Goal: Information Seeking & Learning: Learn about a topic

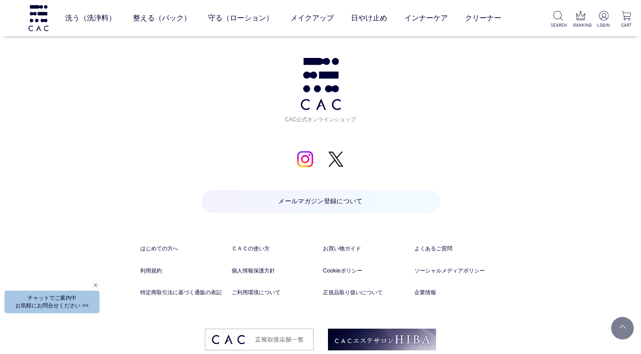
scroll to position [5101, 0]
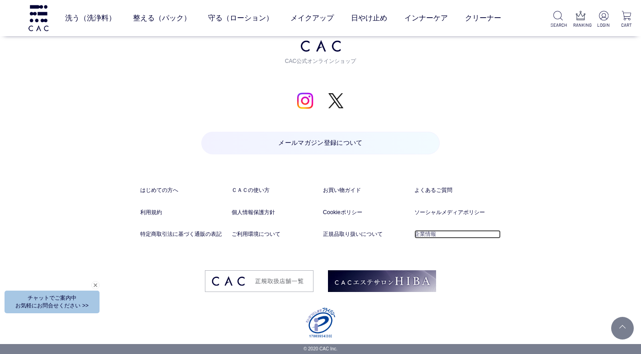
click at [314, 234] on link "企業情報" at bounding box center [458, 234] width 86 height 9
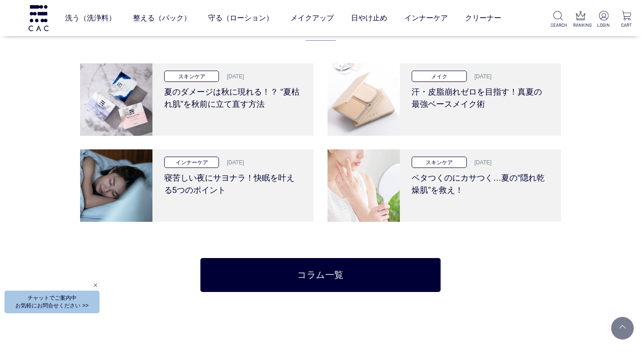
scroll to position [1888, 0]
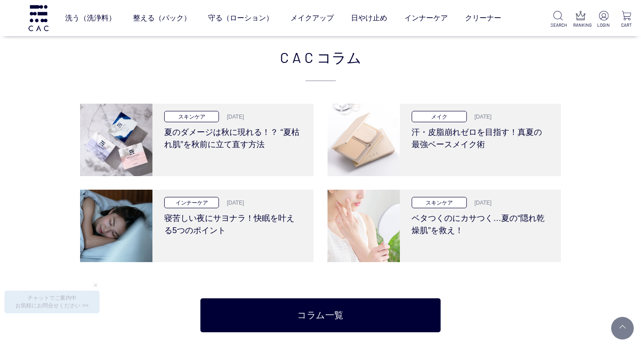
click at [56, 163] on div "CAC コラム スキンケア [DATE] 夏のダメージは秋に現れる！？ “夏枯れ肌”を秋前に立て直す方法 メイク [DATE] 汗・皮脂崩れゼロを目指す！真夏…" at bounding box center [320, 189] width 641 height 377
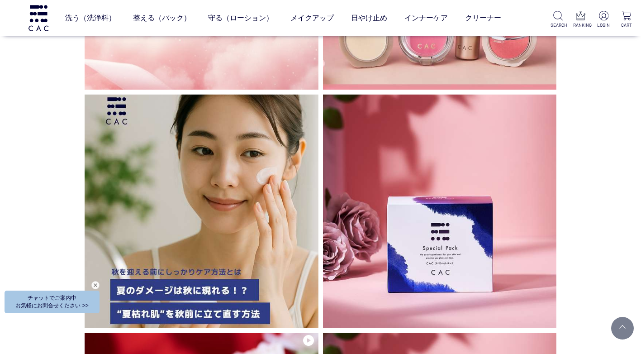
scroll to position [2521, 0]
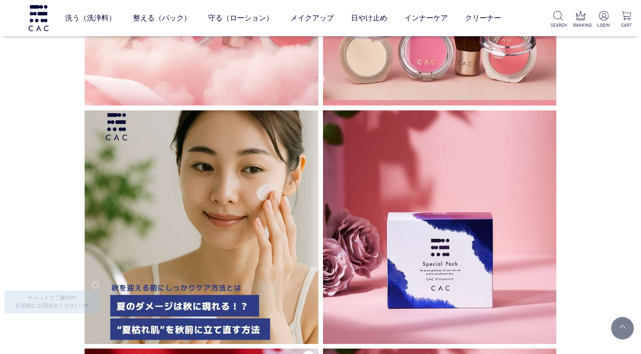
click at [43, 157] on div "INSTAGRAM インスタグラム もっと見る" at bounding box center [320, 344] width 641 height 1201
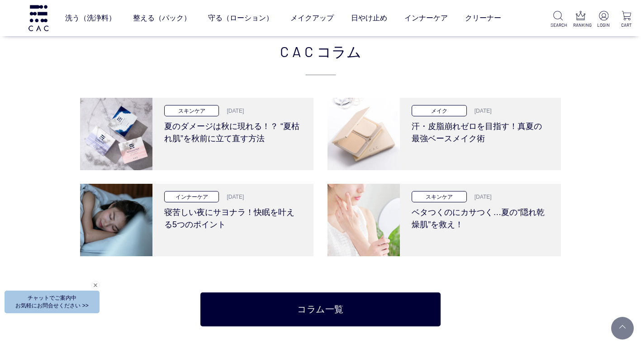
scroll to position [1797, 0]
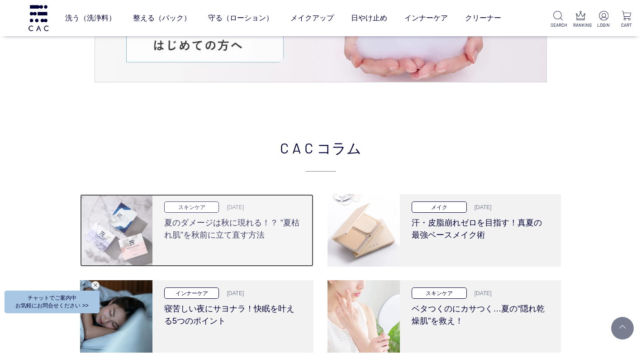
click at [180, 224] on h3 "夏のダメージは秋に現れる！？ “夏枯れ肌”を秋前に立て直す方法" at bounding box center [233, 227] width 138 height 29
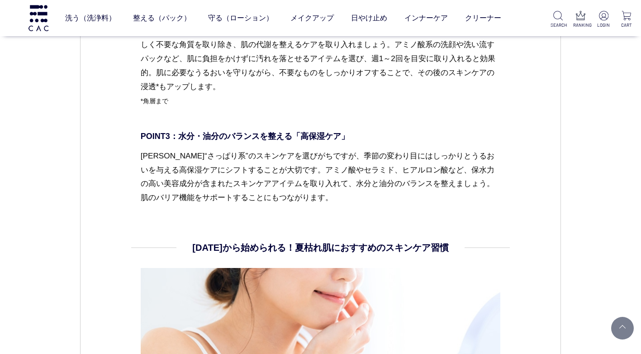
scroll to position [1722, 0]
